Goal: Obtain resource: Download file/media

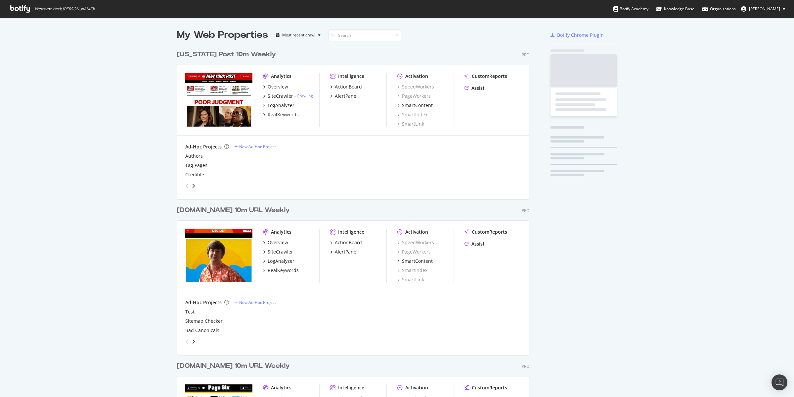
scroll to position [787, 352]
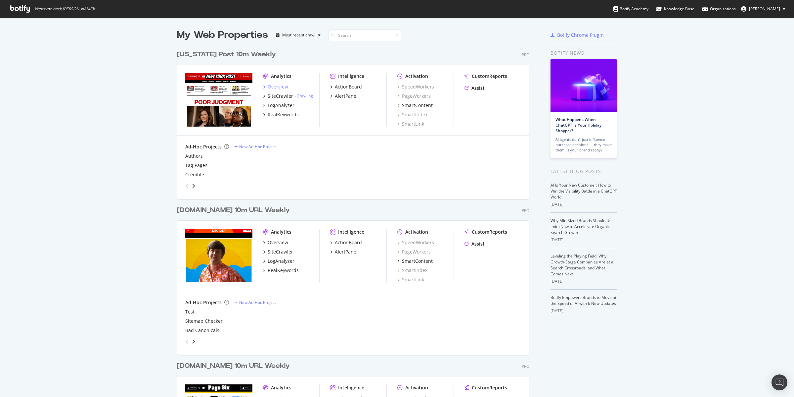
click at [277, 84] on div "Overview" at bounding box center [278, 86] width 21 height 7
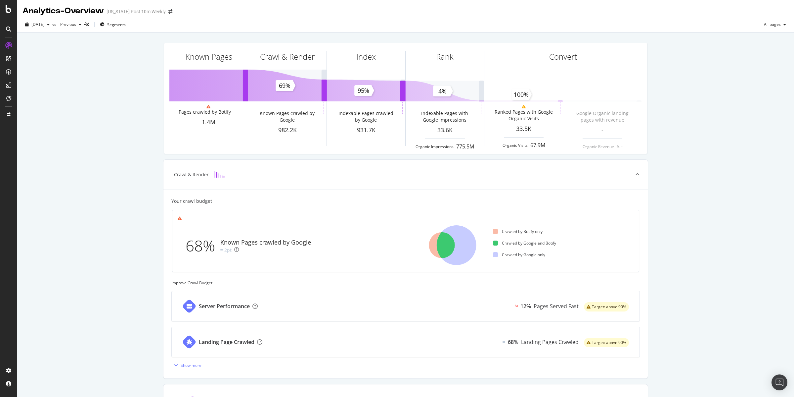
click at [10, 48] on icon at bounding box center [8, 45] width 7 height 7
click at [32, 74] on div "ActionBoard" at bounding box center [37, 75] width 26 height 7
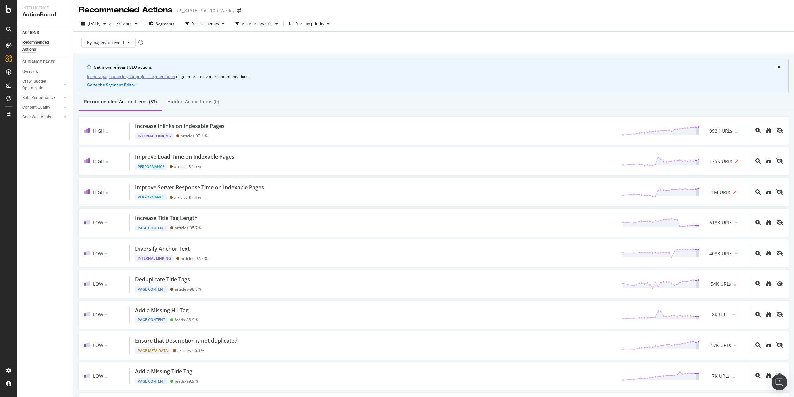
scroll to position [2, 0]
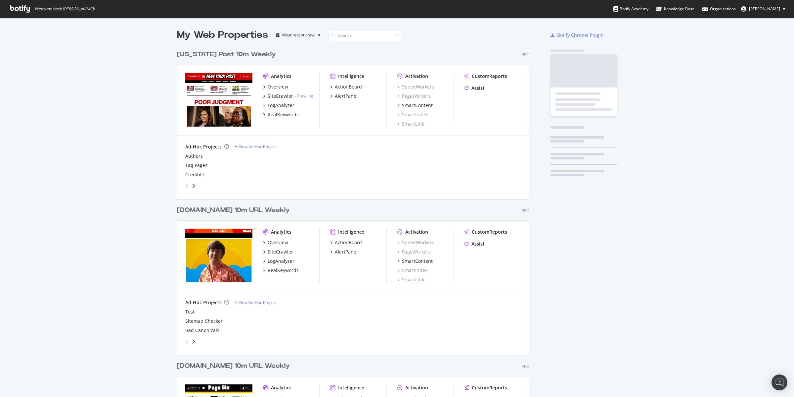
scroll to position [787, 352]
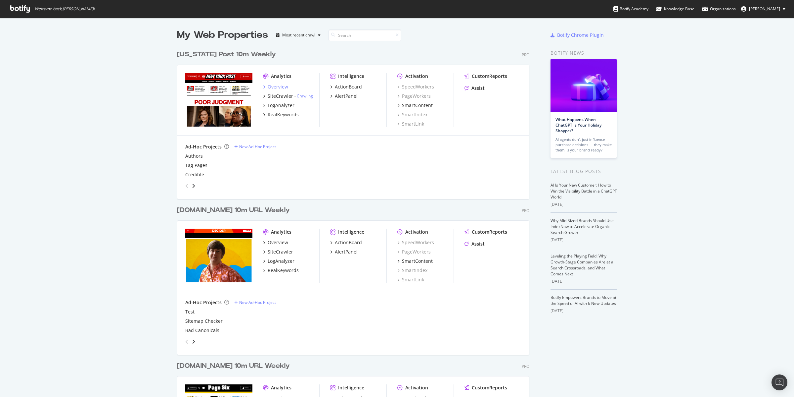
click at [273, 88] on div "Overview" at bounding box center [278, 86] width 21 height 7
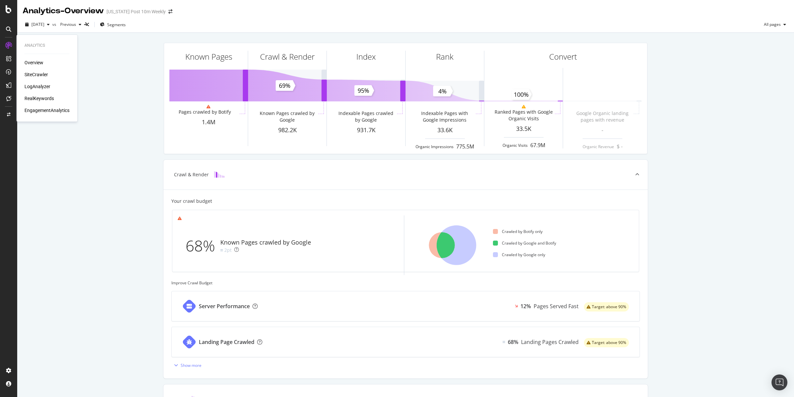
click at [28, 61] on div "Overview" at bounding box center [33, 62] width 19 height 7
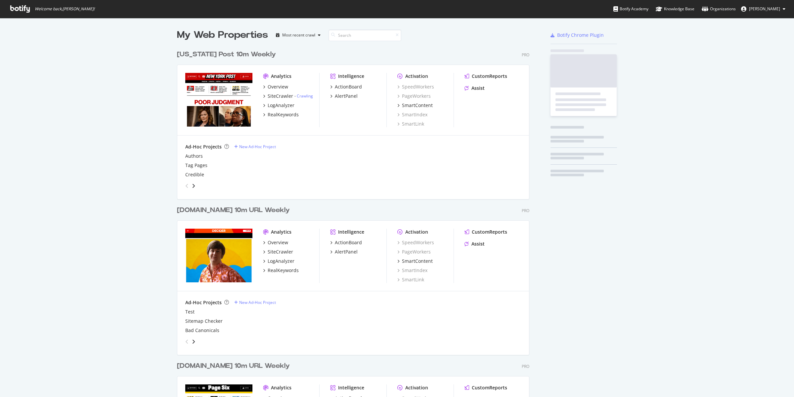
scroll to position [787, 352]
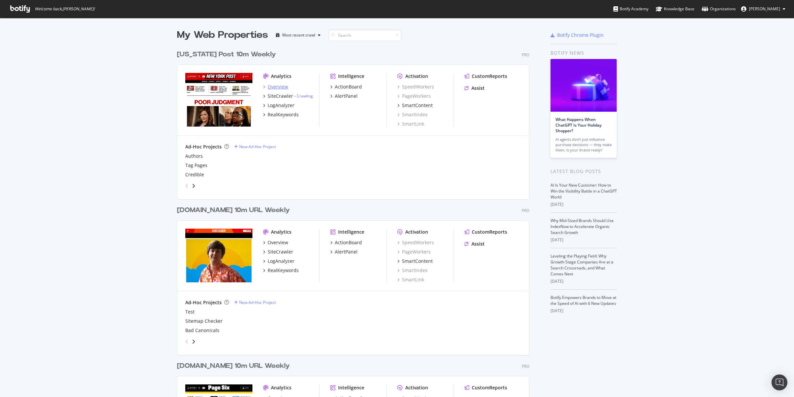
click at [276, 86] on div "Overview" at bounding box center [278, 86] width 21 height 7
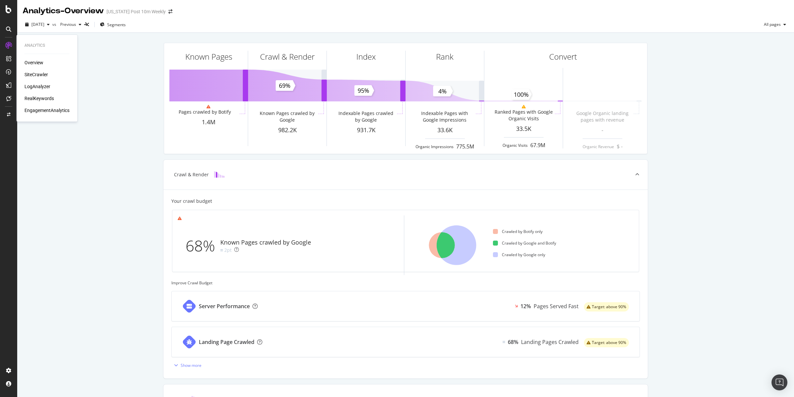
click at [33, 60] on div "Overview" at bounding box center [33, 62] width 19 height 7
click at [39, 62] on div "Overview" at bounding box center [33, 62] width 19 height 7
click at [40, 62] on div "Overview" at bounding box center [33, 62] width 19 height 7
click at [34, 73] on div "SiteCrawler" at bounding box center [36, 74] width 24 height 7
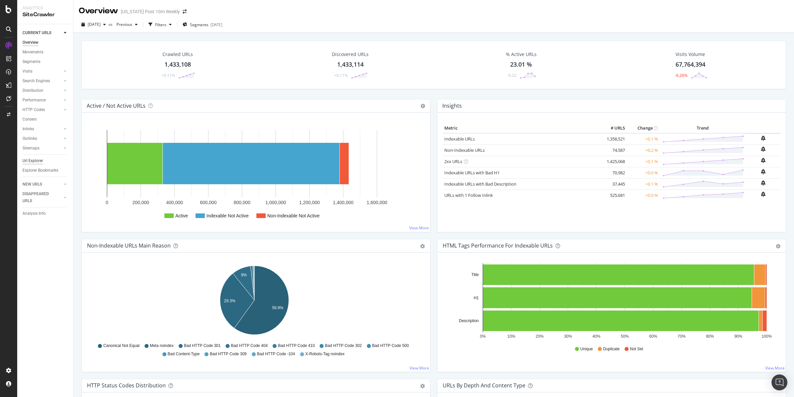
click at [37, 161] on div "Url Explorer" at bounding box center [33, 160] width 21 height 7
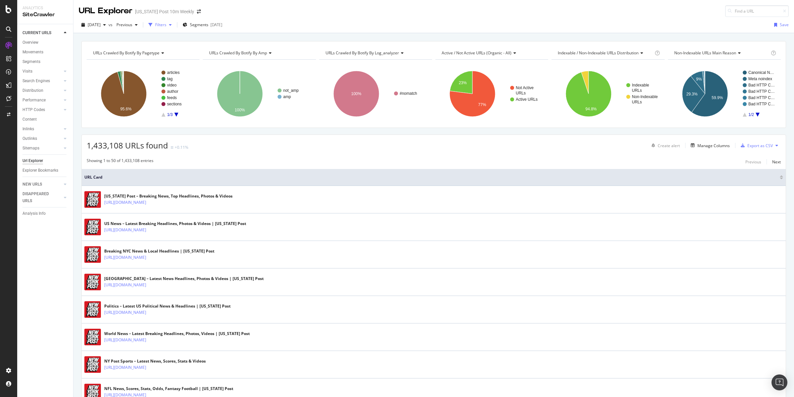
click at [167, 24] on div "Filters" at bounding box center [160, 25] width 11 height 6
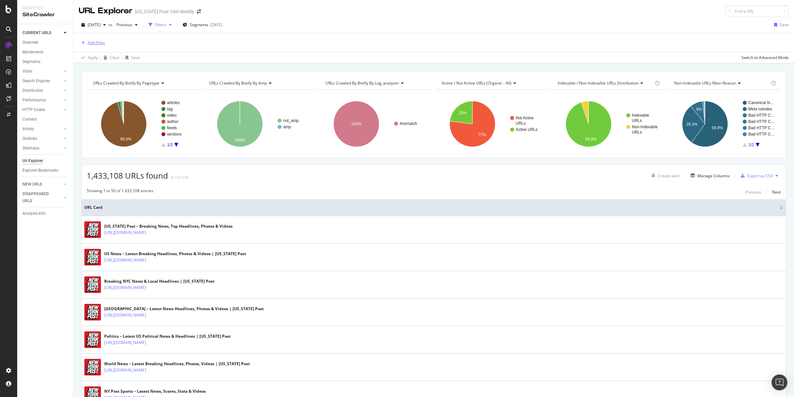
click at [98, 45] on div "Add Filter" at bounding box center [97, 43] width 18 height 6
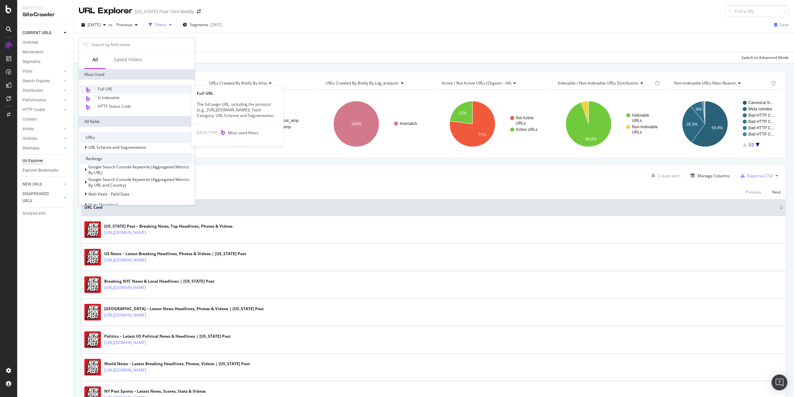
click at [109, 88] on span "Full URL" at bounding box center [105, 89] width 15 height 6
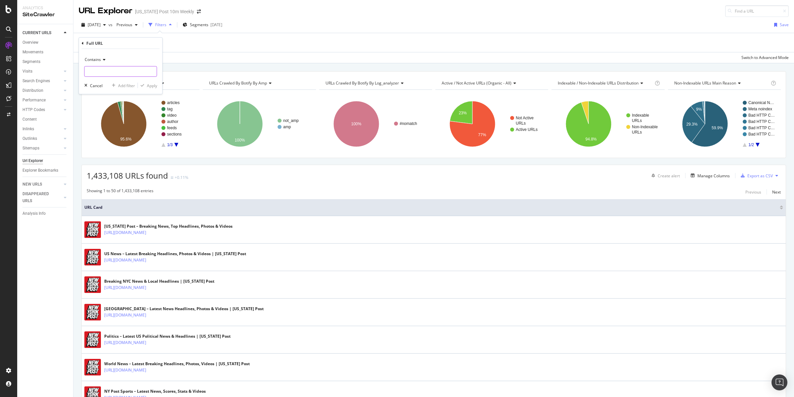
click at [110, 72] on input "text" at bounding box center [121, 71] width 72 height 11
type input "/author/"
drag, startPoint x: 148, startPoint y: 83, endPoint x: 152, endPoint y: 76, distance: 8.0
click at [148, 83] on div "Apply" at bounding box center [152, 85] width 10 height 6
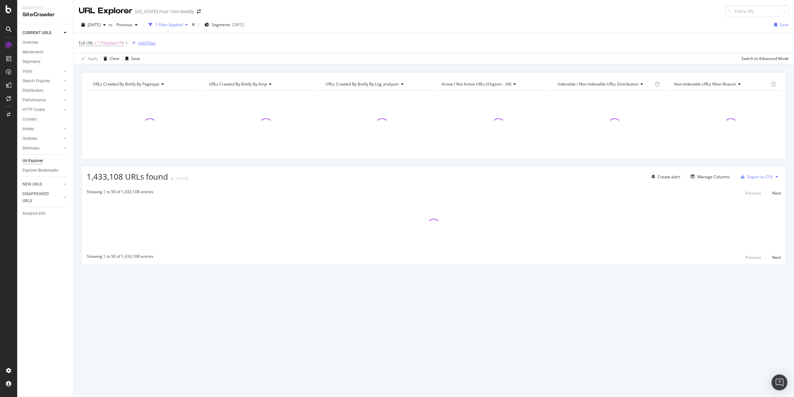
click at [145, 42] on div "Add Filter" at bounding box center [147, 43] width 18 height 6
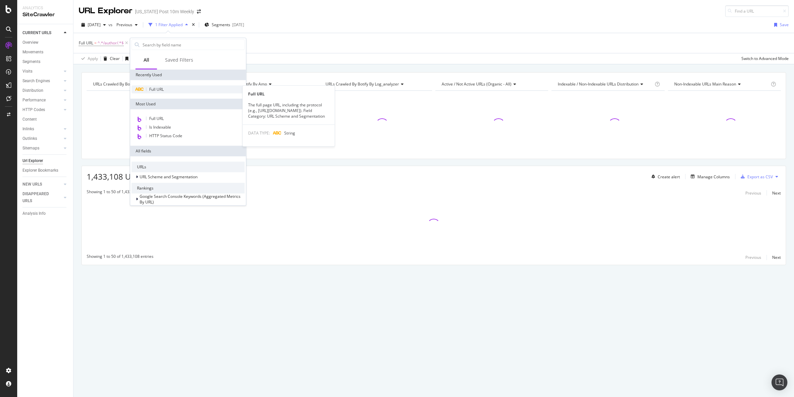
click at [156, 86] on span "Full URL" at bounding box center [156, 89] width 15 height 6
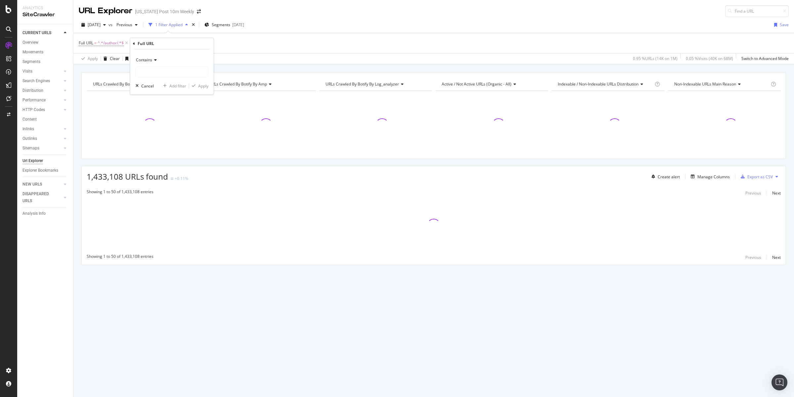
click at [155, 60] on icon at bounding box center [154, 60] width 5 height 4
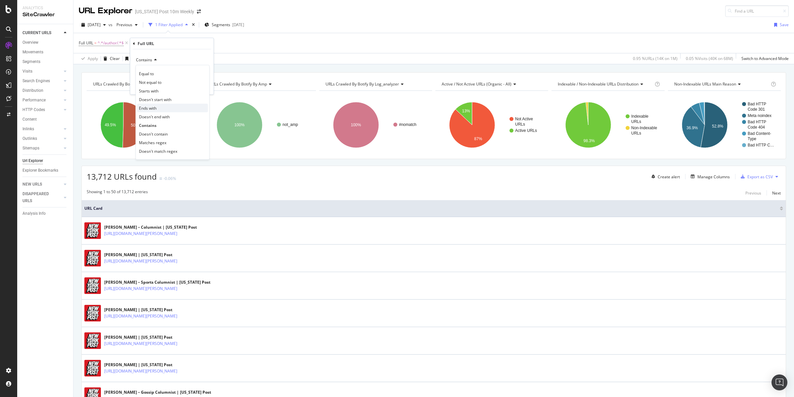
click at [156, 106] on span "Ends with" at bounding box center [148, 108] width 18 height 6
click at [171, 72] on input "text" at bounding box center [172, 72] width 72 height 11
type input "nyp/"
click at [207, 87] on div "Apply" at bounding box center [203, 86] width 10 height 6
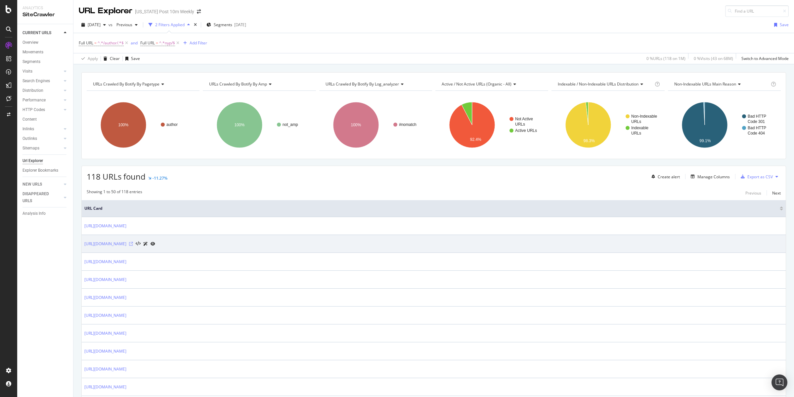
click at [133, 243] on icon at bounding box center [131, 244] width 4 height 4
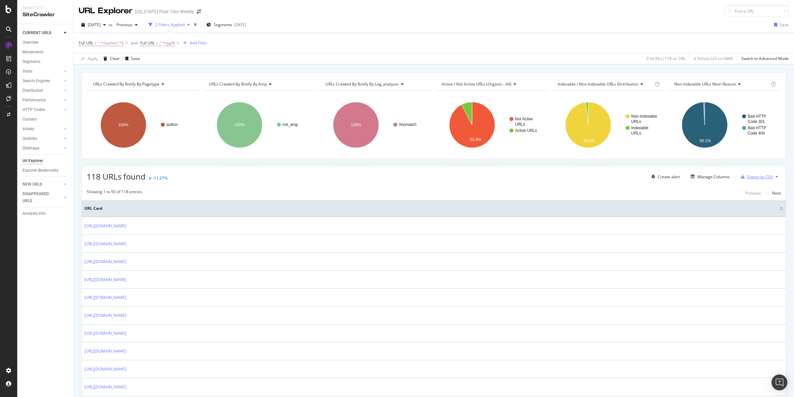
click at [753, 177] on div "Export as CSV" at bounding box center [760, 177] width 25 height 6
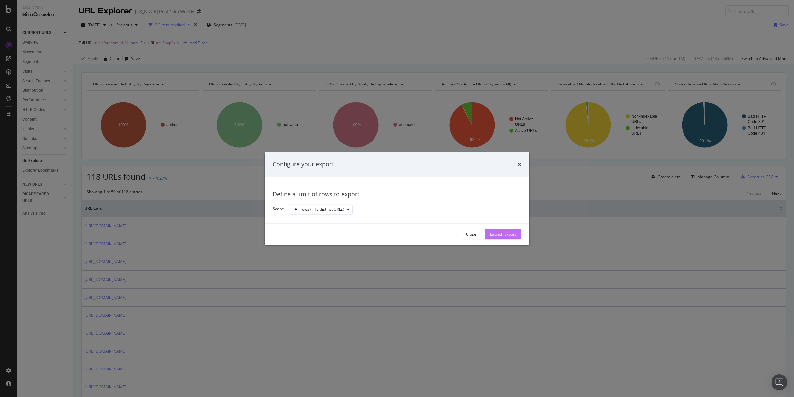
click at [501, 233] on div "Launch Export" at bounding box center [503, 234] width 26 height 6
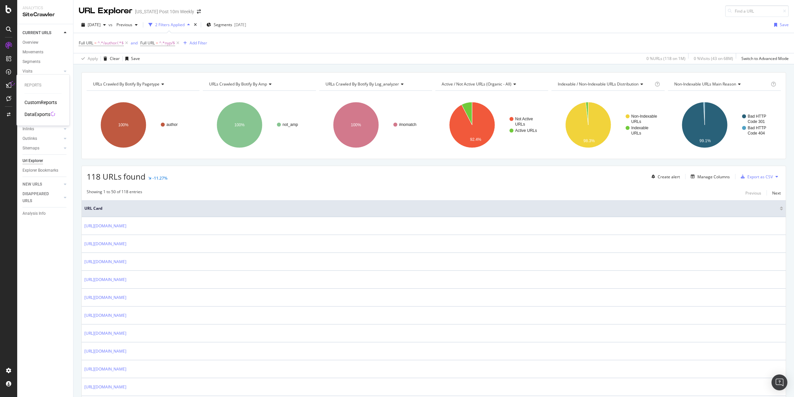
click at [30, 112] on div "DataExports" at bounding box center [37, 114] width 26 height 7
